Goal: Check status

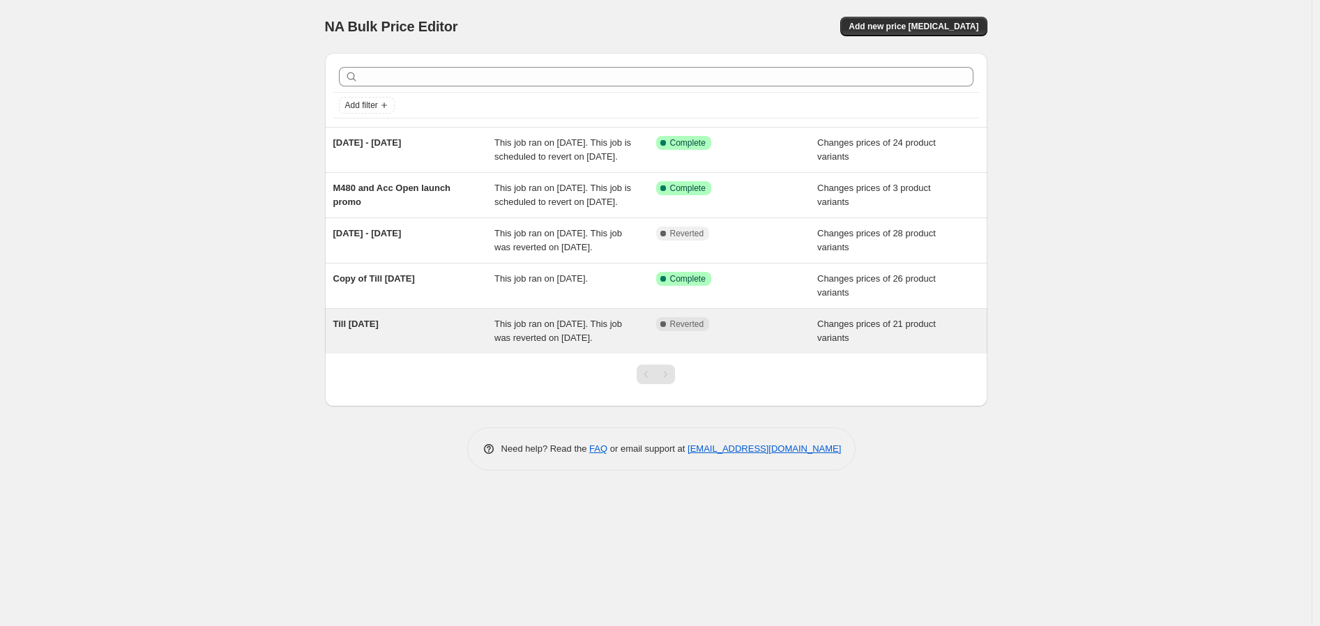
click at [574, 343] on span "This job ran on [DATE]. This job was reverted on [DATE]." at bounding box center [558, 331] width 128 height 24
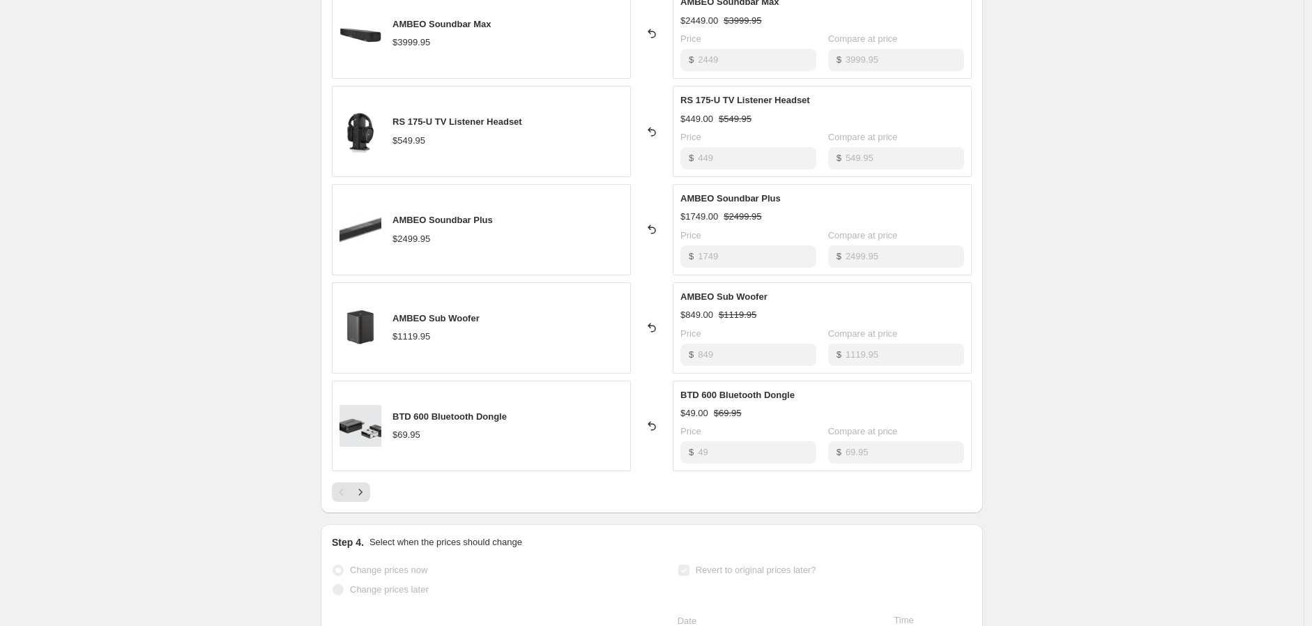
scroll to position [697, 0]
click at [366, 494] on icon "Next" at bounding box center [361, 490] width 14 height 14
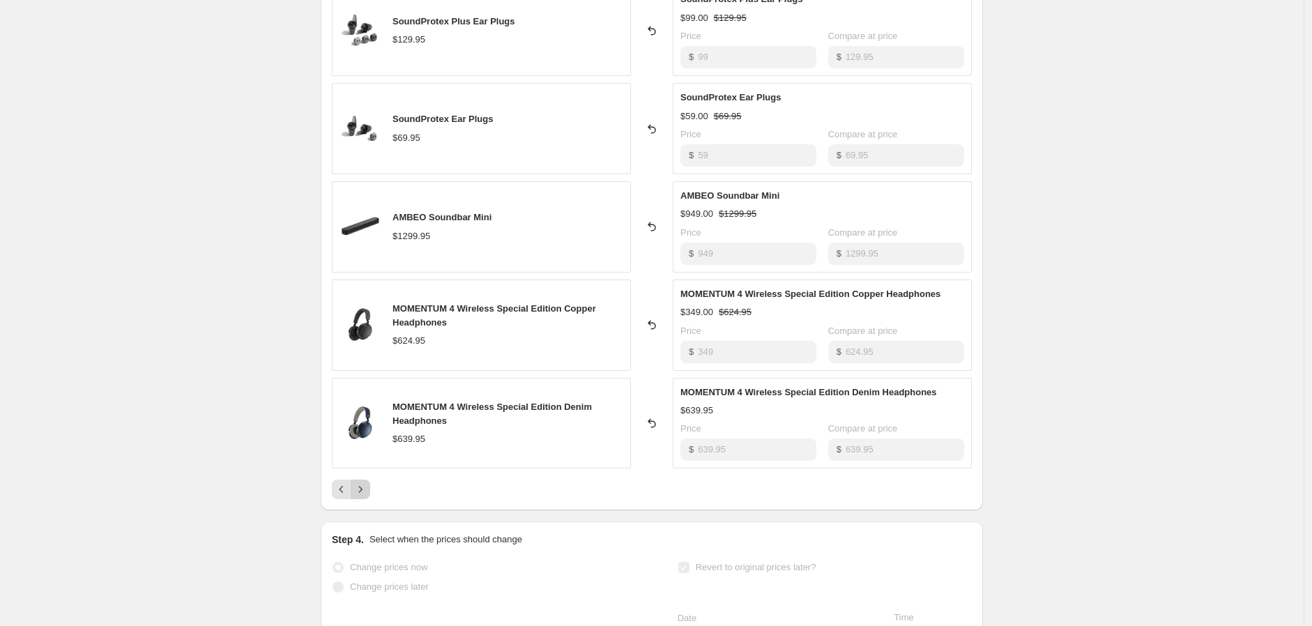
click at [361, 491] on icon "Next" at bounding box center [361, 490] width 14 height 14
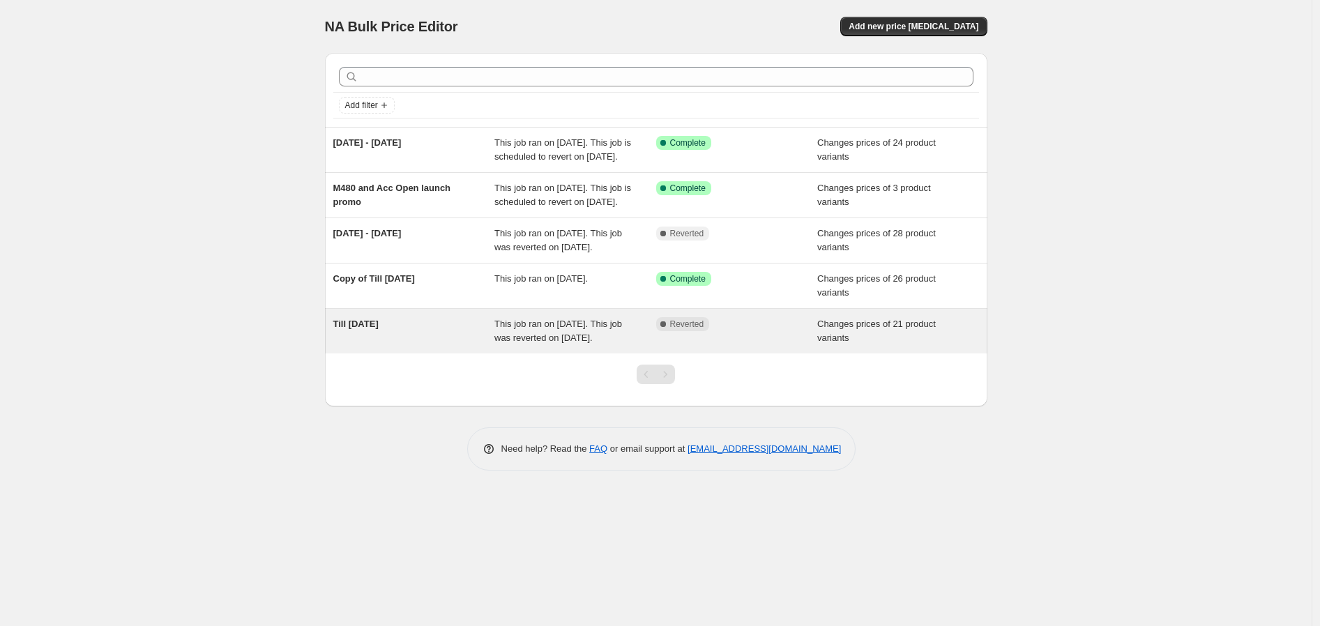
click at [591, 343] on span "This job ran on [DATE]. This job was reverted on [DATE]." at bounding box center [558, 331] width 128 height 24
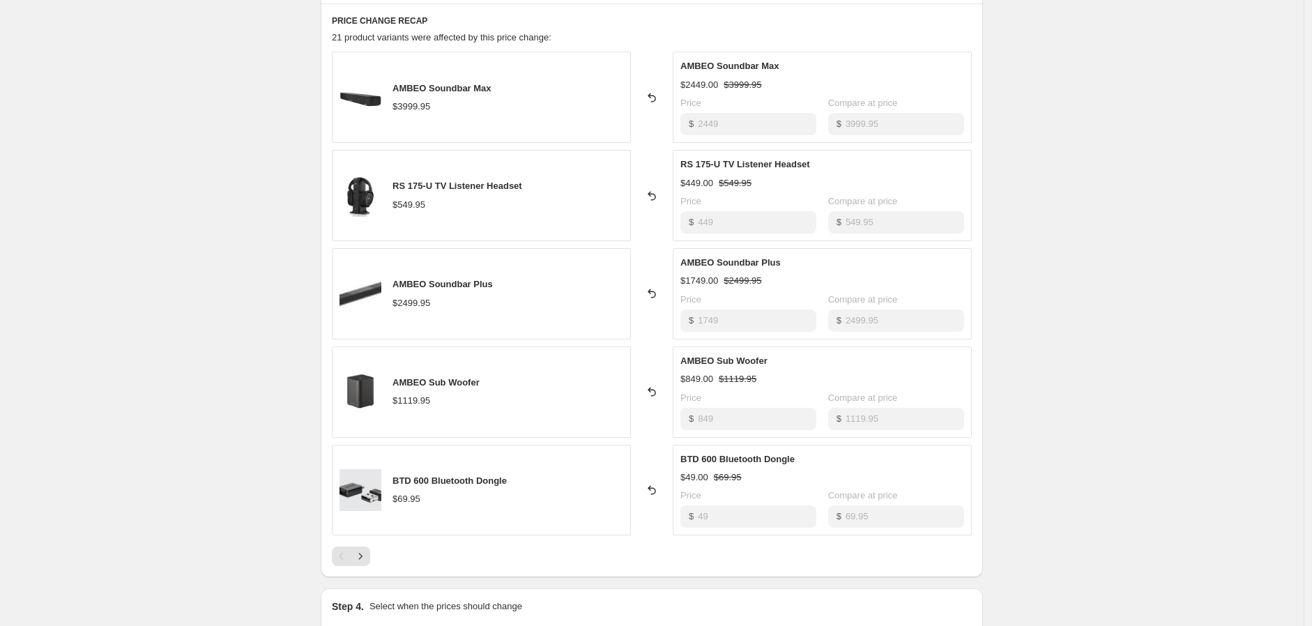
scroll to position [542, 0]
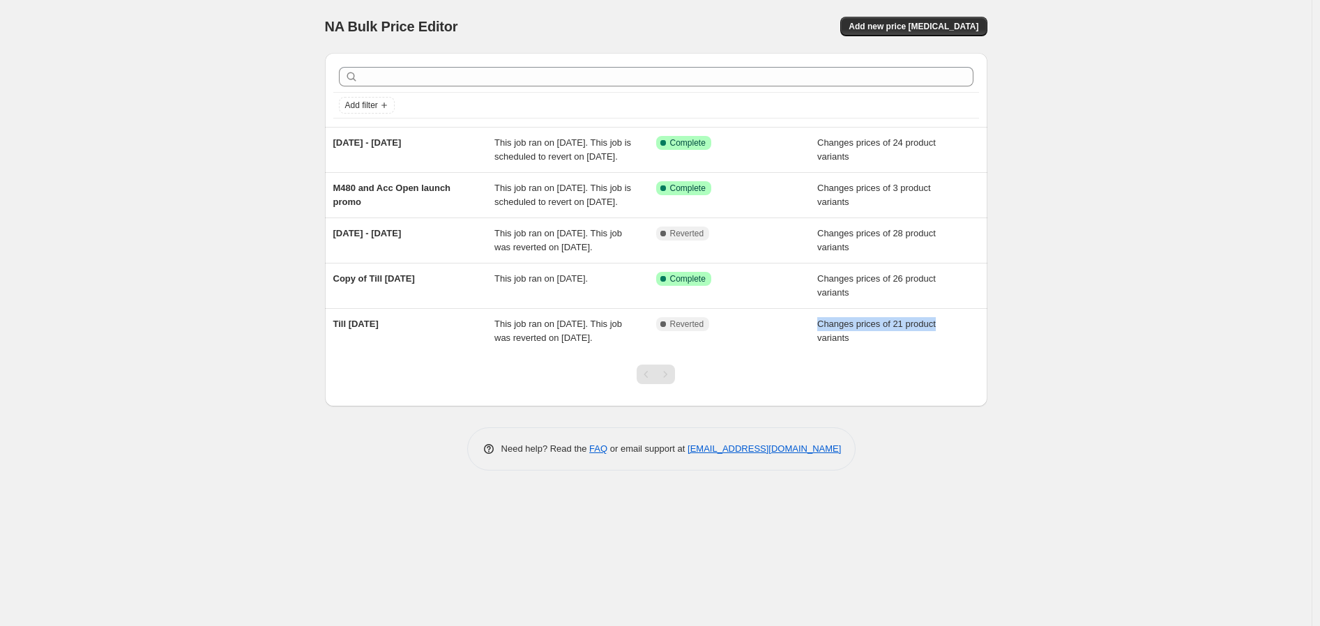
drag, startPoint x: 785, startPoint y: 380, endPoint x: 1091, endPoint y: 363, distance: 307.3
click at [1091, 363] on div "NA Bulk Price Editor. This page is ready NA Bulk Price Editor Add new price [ME…" at bounding box center [656, 313] width 1312 height 626
click at [1091, 365] on div "NA Bulk Price Editor. This page is ready NA Bulk Price Editor Add new price [ME…" at bounding box center [656, 313] width 1312 height 626
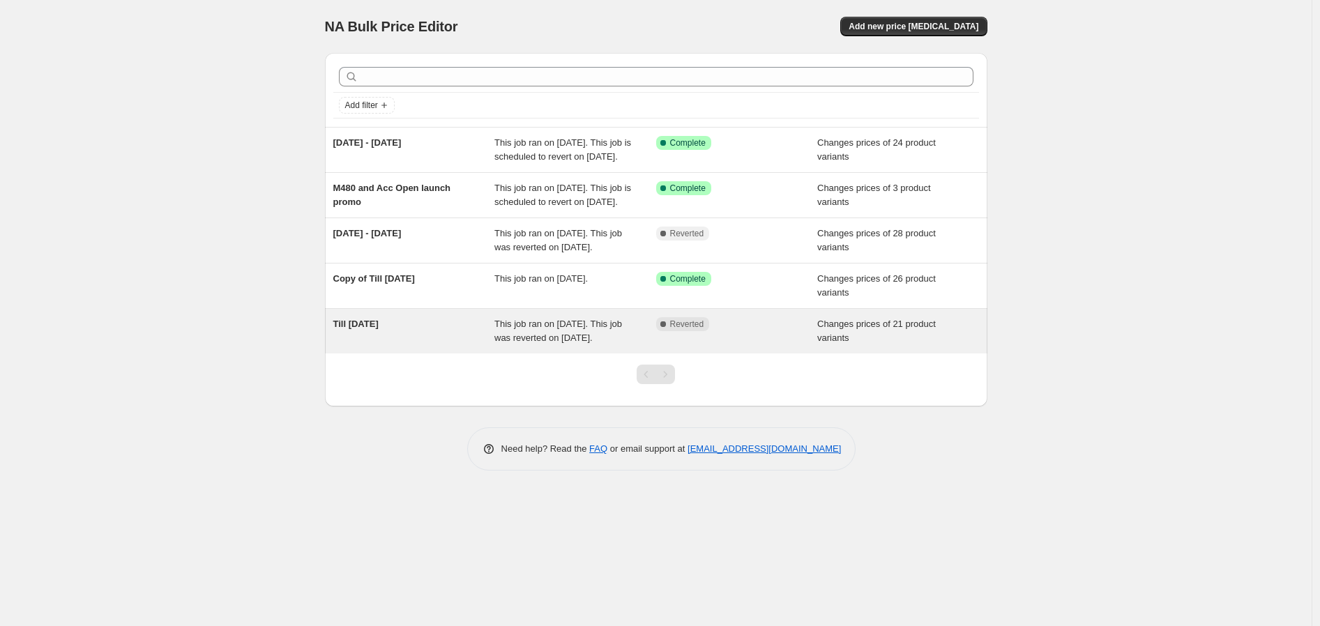
click at [703, 345] on div "Complete Reverted" at bounding box center [737, 331] width 162 height 28
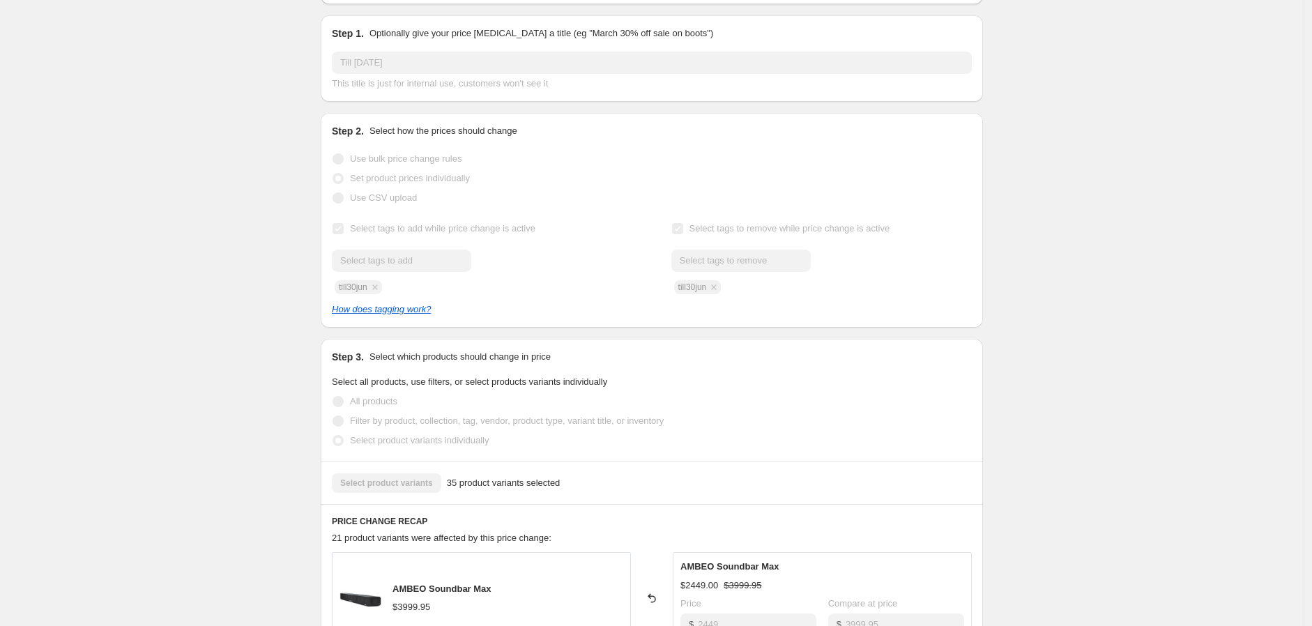
scroll to position [155, 0]
